Goal: Find specific page/section: Find specific page/section

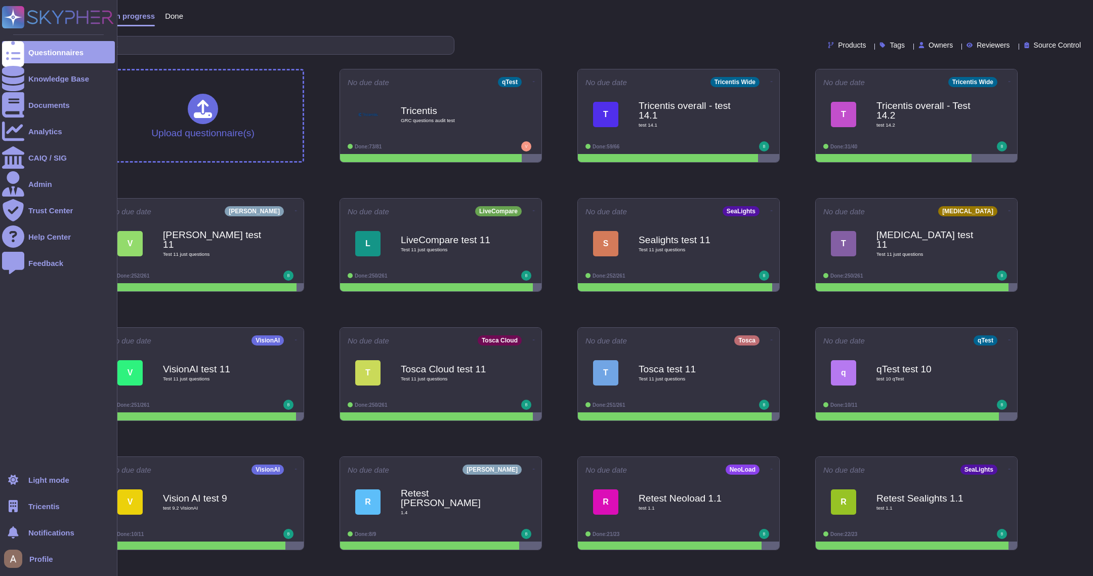
click at [63, 460] on div "Tricentis" at bounding box center [58, 506] width 113 height 22
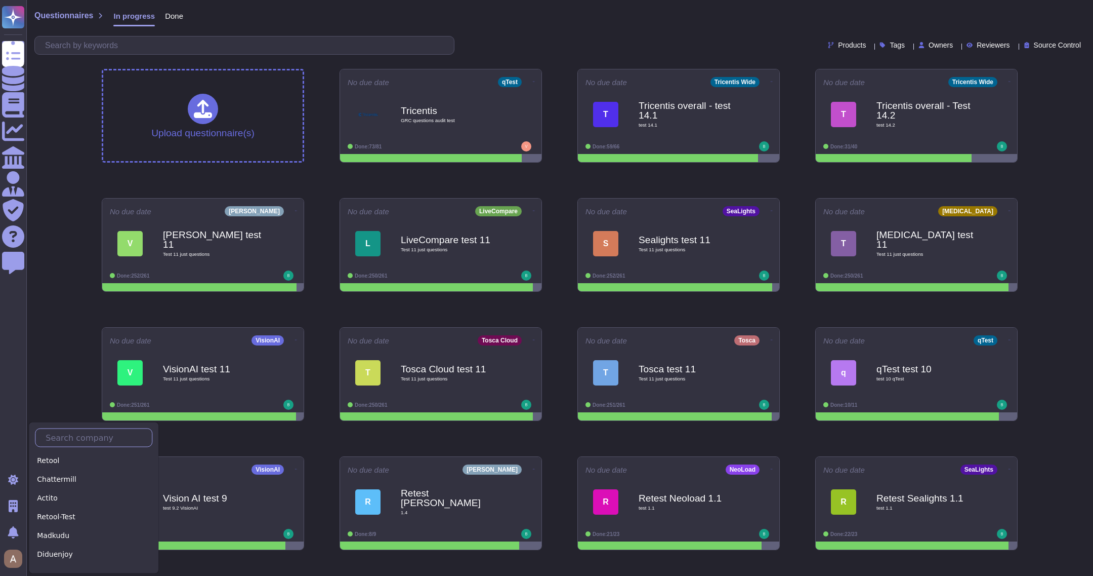
click at [71, 432] on input "text" at bounding box center [95, 438] width 111 height 18
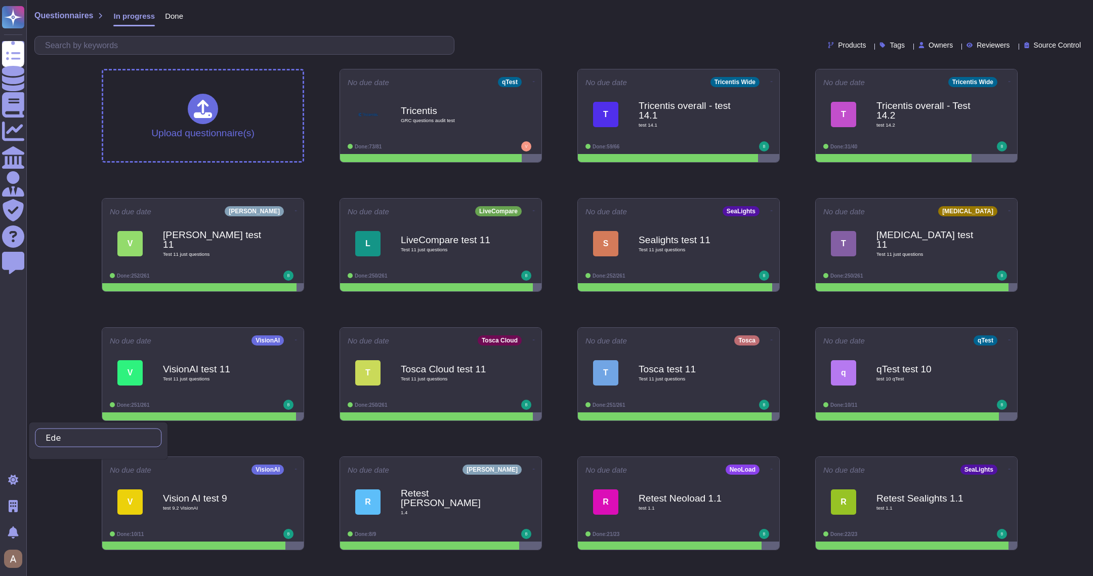
type input "Eden"
type input "Dee"
click at [67, 457] on div "[PERSON_NAME]" at bounding box center [98, 460] width 127 height 15
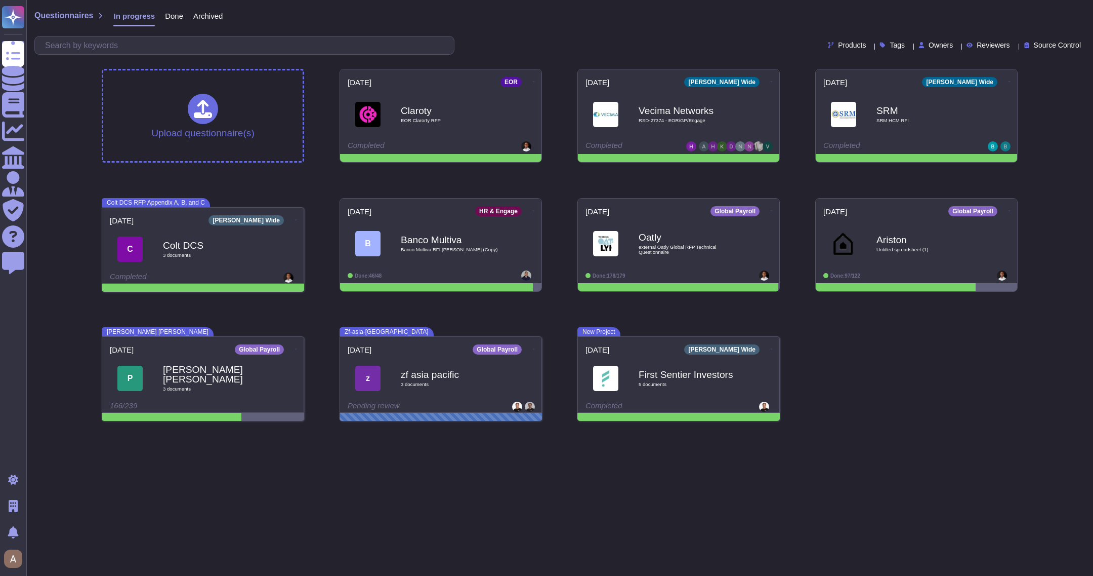
click at [228, 429] on html "Questionnaires Knowledge Base Documents Analytics CAIQ / SIG Admin Trust Center…" at bounding box center [546, 214] width 1093 height 429
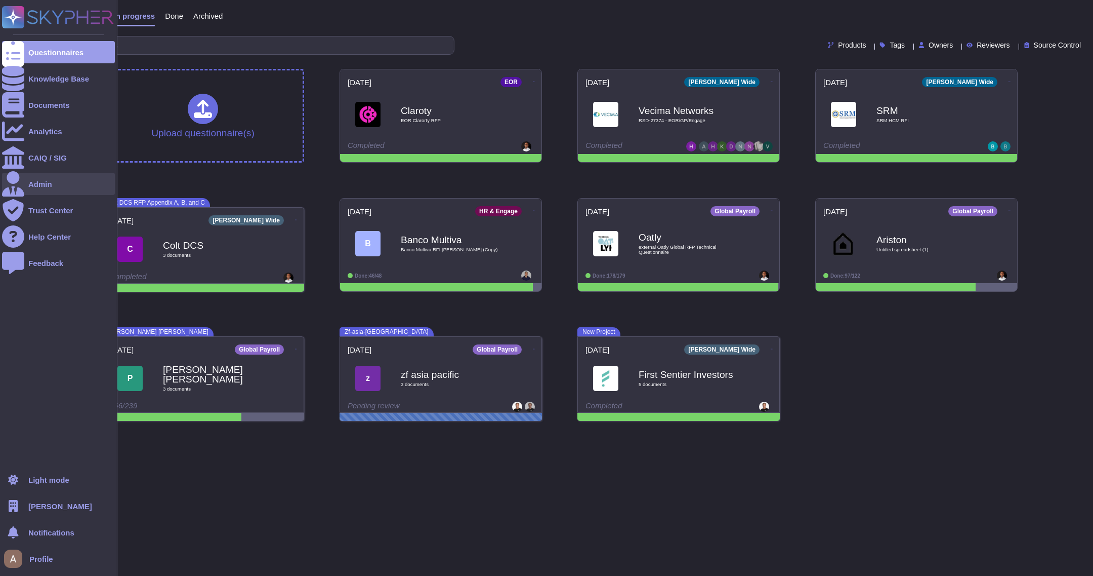
click at [69, 182] on div "Admin" at bounding box center [58, 184] width 113 height 22
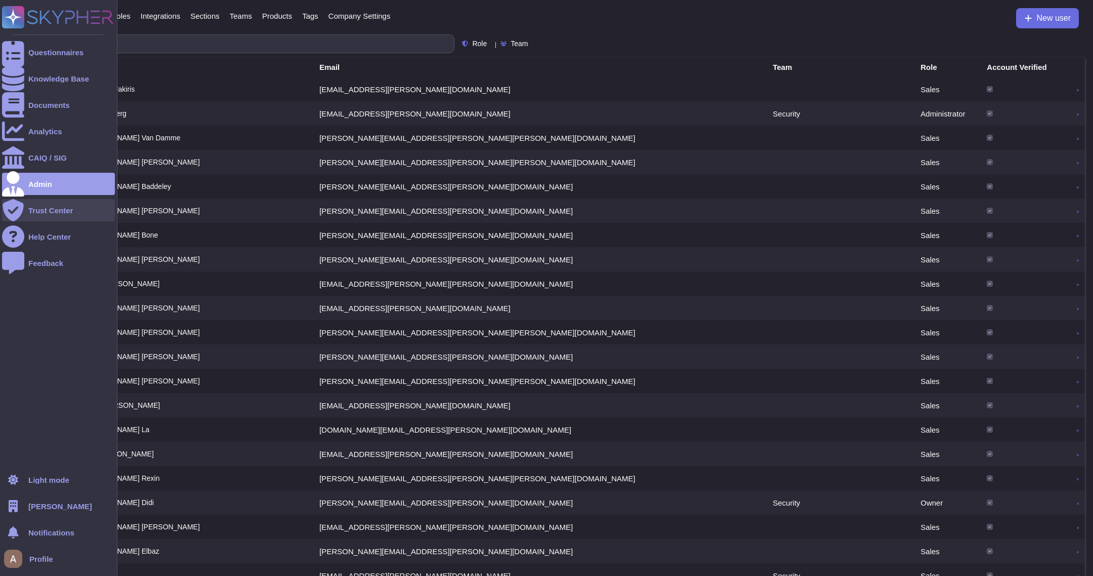
click at [72, 210] on div "Trust Center" at bounding box center [50, 211] width 45 height 8
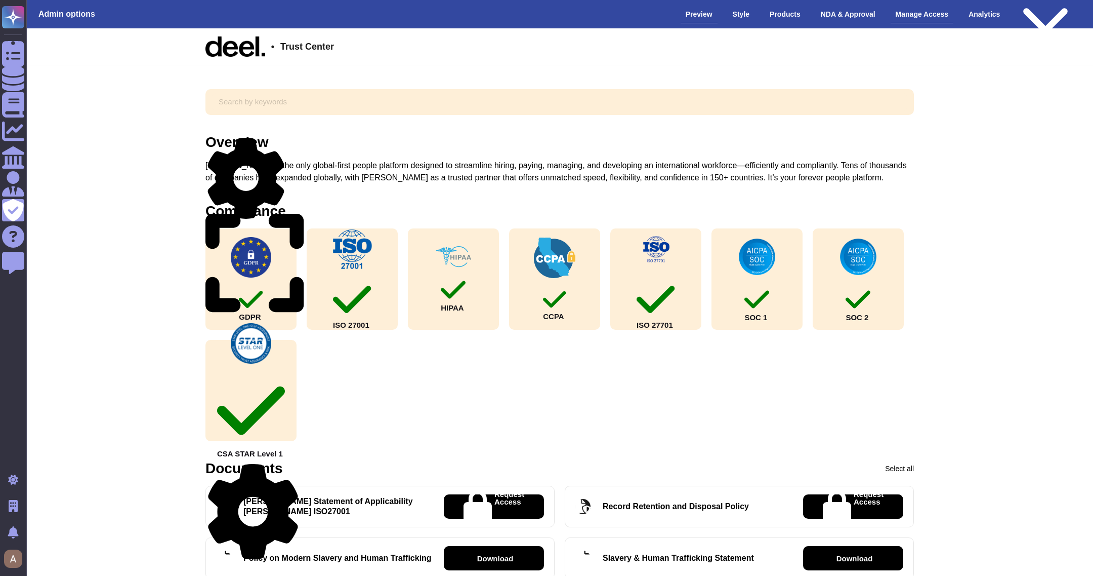
click at [909, 11] on div "Manage Access" at bounding box center [922, 15] width 63 height 18
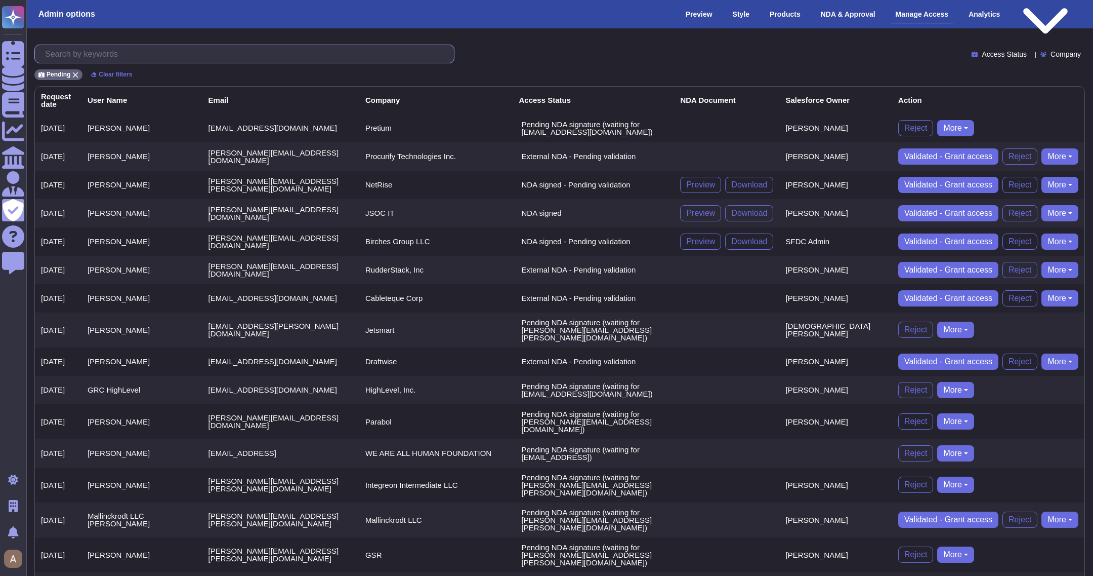
click at [295, 51] on input "text" at bounding box center [247, 54] width 414 height 18
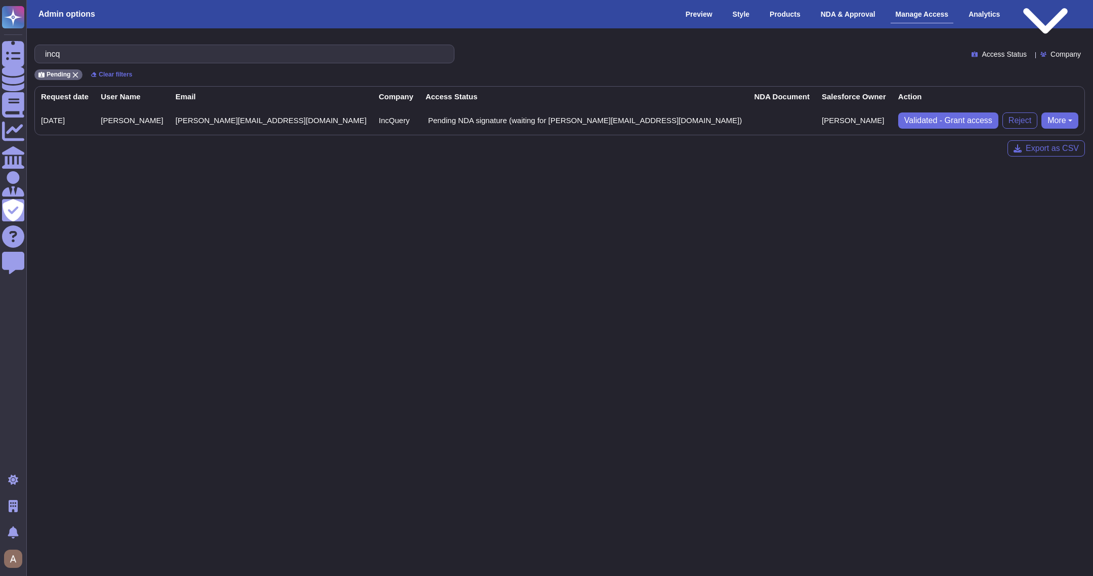
type input "incq"
drag, startPoint x: 213, startPoint y: 119, endPoint x: 296, endPoint y: 124, distance: 82.6
click at [296, 124] on tr "[DATE] [PERSON_NAME] [PERSON_NAME][EMAIL_ADDRESS][DOMAIN_NAME] IncQuery Pending…" at bounding box center [560, 120] width 1050 height 28
copy tr "[DOMAIN_NAME] IncQuery"
click at [264, 118] on td "[PERSON_NAME][EMAIL_ADDRESS][DOMAIN_NAME]" at bounding box center [272, 120] width 204 height 28
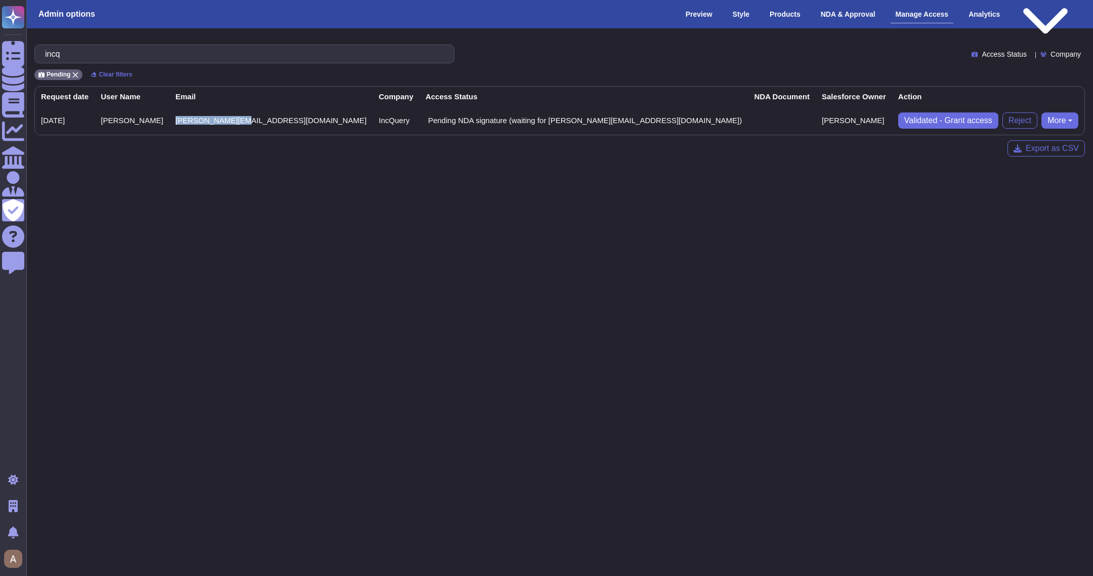
drag, startPoint x: 265, startPoint y: 118, endPoint x: 193, endPoint y: 121, distance: 71.9
click at [193, 120] on td "[PERSON_NAME][EMAIL_ADDRESS][DOMAIN_NAME]" at bounding box center [272, 120] width 204 height 28
drag, startPoint x: 717, startPoint y: 121, endPoint x: 778, endPoint y: 123, distance: 60.3
click at [778, 123] on tr "[DATE] [PERSON_NAME] [PERSON_NAME][EMAIL_ADDRESS][DOMAIN_NAME] IncQuery Pending…" at bounding box center [560, 120] width 1050 height 28
click at [632, 173] on html "Questionnaires Knowledge Base Documents Analytics CAIQ / SIG Admin Trust Center…" at bounding box center [546, 86] width 1093 height 173
